Goal: Transaction & Acquisition: Purchase product/service

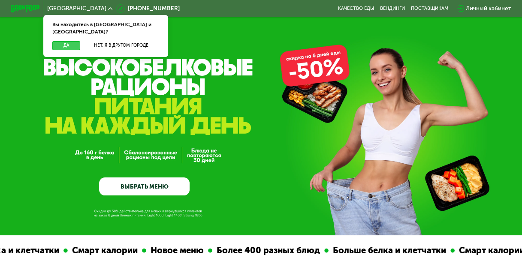
click at [66, 41] on button "Да" at bounding box center [66, 45] width 28 height 9
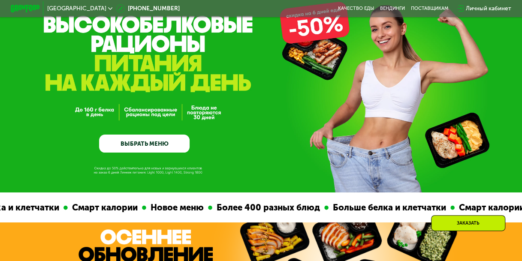
scroll to position [86, 0]
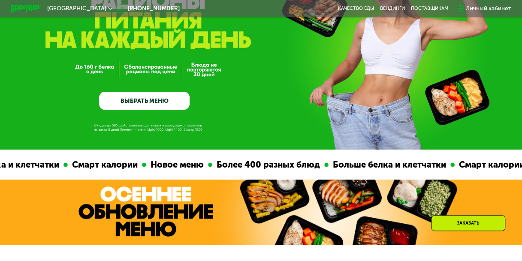
click at [141, 102] on link "ВЫБРАТЬ МЕНЮ" at bounding box center [144, 101] width 90 height 18
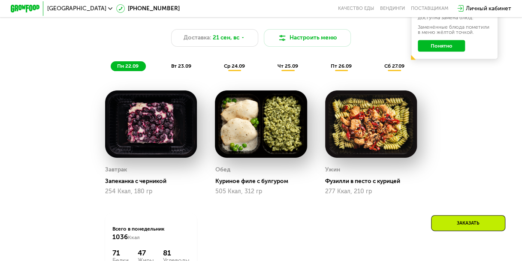
scroll to position [511, 0]
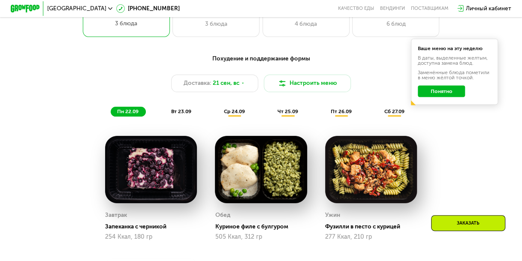
click at [184, 114] on span "вт 23.09" at bounding box center [181, 111] width 20 height 6
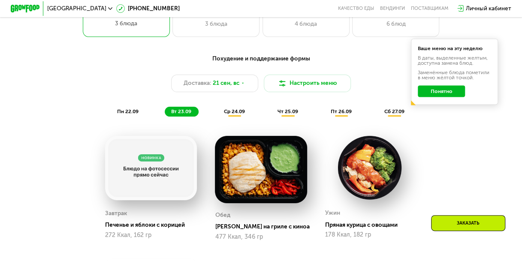
click at [229, 114] on span "ср 24.09" at bounding box center [234, 111] width 21 height 6
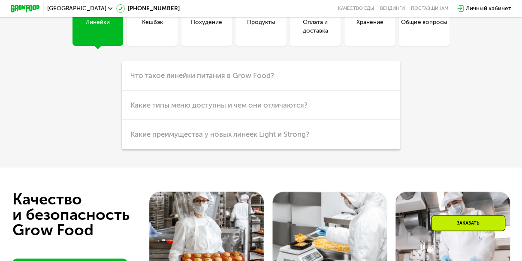
scroll to position [1961, 0]
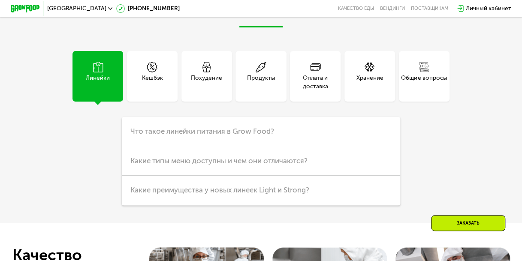
click at [328, 91] on div "Оплата и доставка" at bounding box center [315, 83] width 51 height 18
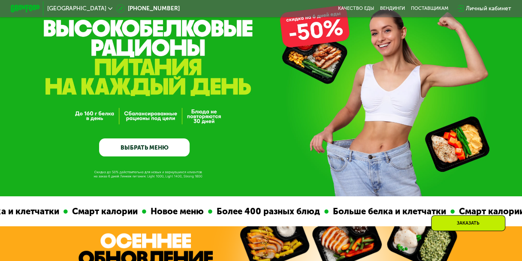
scroll to position [86, 0]
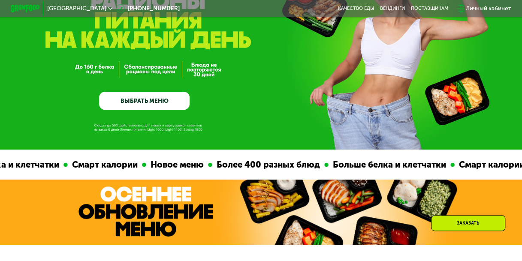
click at [156, 105] on link "ВЫБРАТЬ МЕНЮ" at bounding box center [144, 101] width 90 height 18
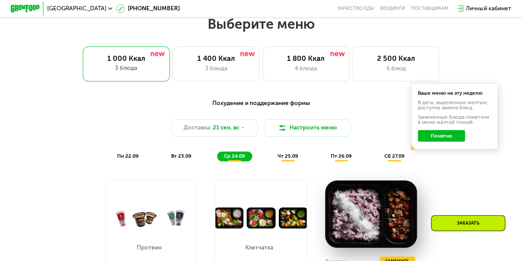
scroll to position [468, 0]
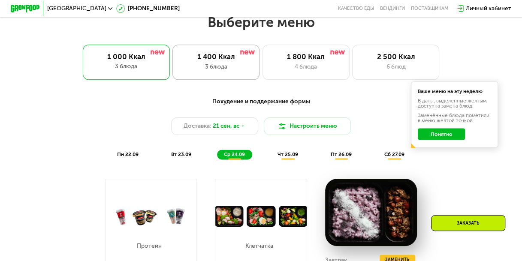
click at [195, 68] on div "3 блюда" at bounding box center [216, 67] width 72 height 9
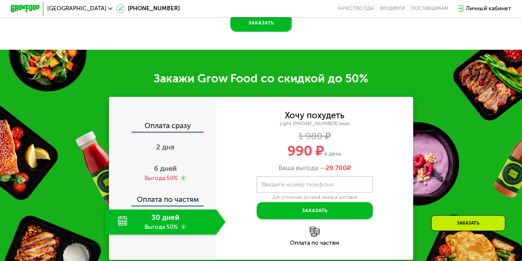
scroll to position [854, 0]
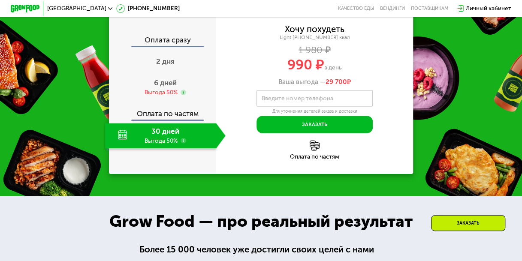
drag, startPoint x: 268, startPoint y: 157, endPoint x: 358, endPoint y: 150, distance: 89.4
click at [358, 86] on div "Ваша выгода — 29 700 ₽" at bounding box center [314, 82] width 197 height 8
click at [157, 87] on span "6 дней" at bounding box center [165, 82] width 23 height 9
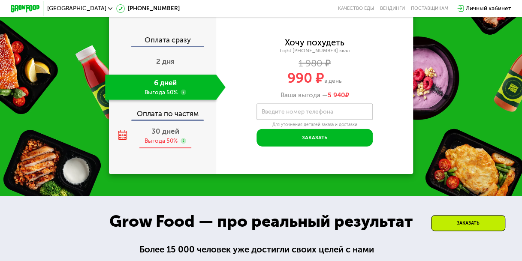
click at [157, 145] on div "Выгода 50%" at bounding box center [160, 141] width 33 height 8
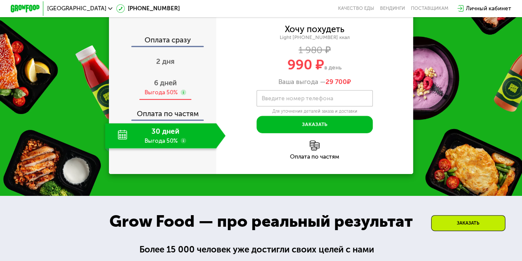
click at [150, 97] on div "Выгода 50%" at bounding box center [160, 93] width 33 height 8
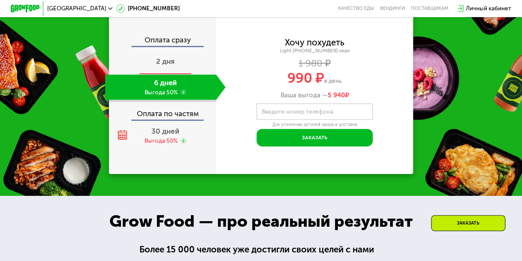
click at [153, 75] on div "2 дня" at bounding box center [165, 61] width 120 height 25
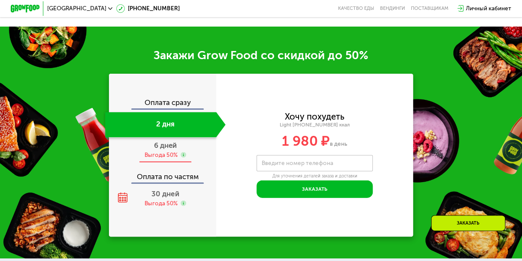
click at [152, 159] on div "Выгода 50%" at bounding box center [160, 155] width 33 height 8
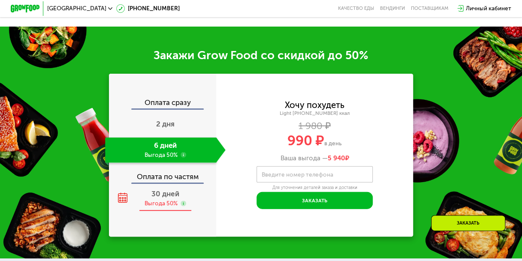
click at [150, 208] on div "Выгода 50%" at bounding box center [160, 204] width 33 height 8
